Goal: Check status: Check status

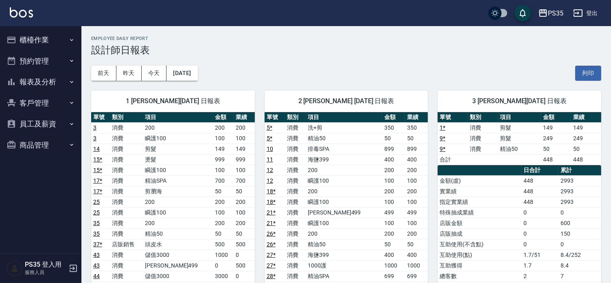
click at [47, 80] on button "報表及分析" at bounding box center [40, 81] width 75 height 21
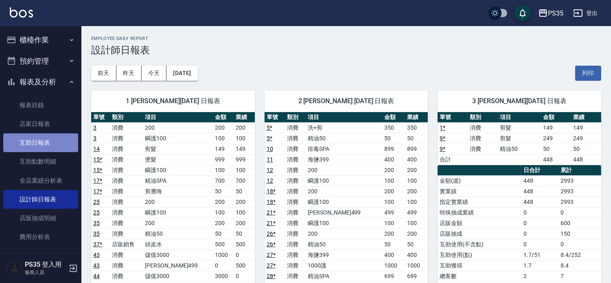
click at [45, 137] on link "互助日報表" at bounding box center [40, 142] width 75 height 19
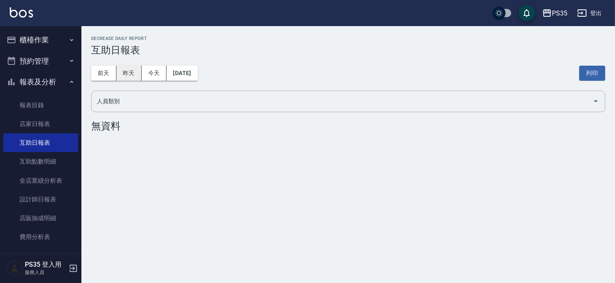
click at [125, 74] on button "昨天" at bounding box center [128, 73] width 25 height 15
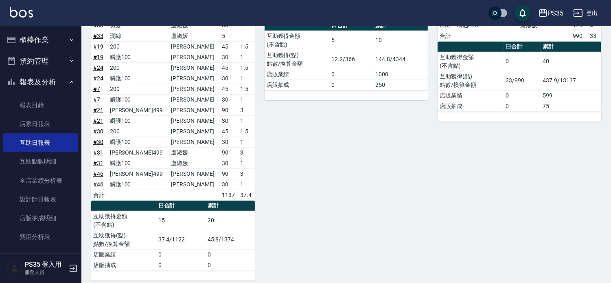
scroll to position [559, 0]
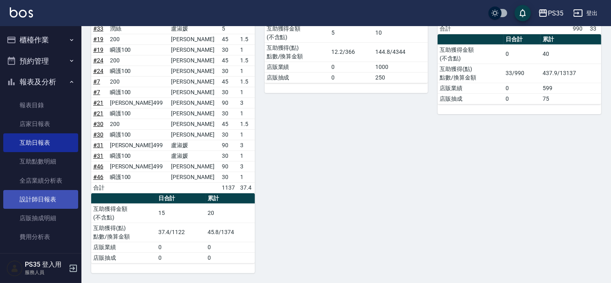
click at [34, 202] on link "設計師日報表" at bounding box center [40, 199] width 75 height 19
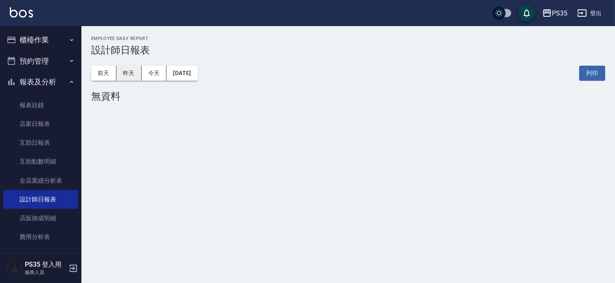
click at [125, 73] on button "昨天" at bounding box center [128, 73] width 25 height 15
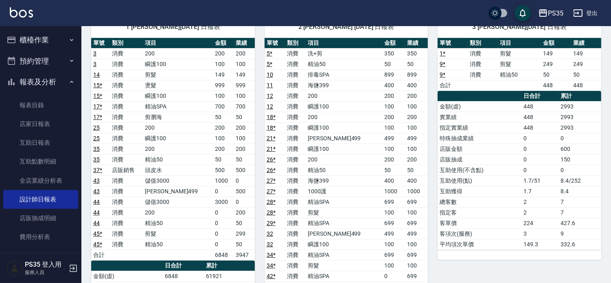
scroll to position [90, 0]
